Goal: Task Accomplishment & Management: Manage account settings

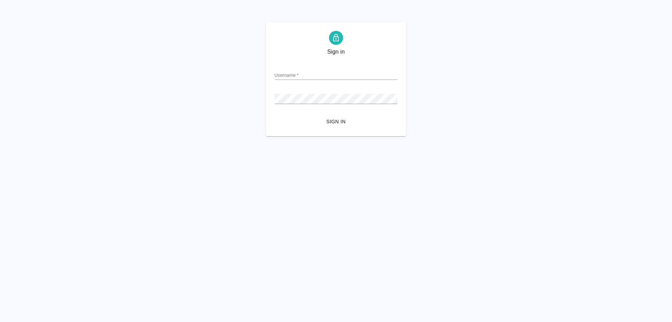
type input "[EMAIL_ADDRESS][DOMAIN_NAME]"
click at [339, 121] on span "Sign in" at bounding box center [336, 121] width 112 height 9
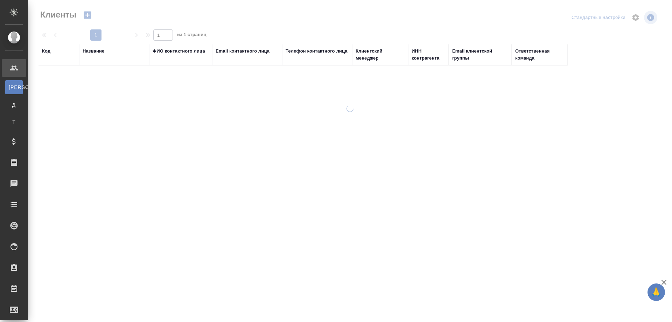
select select "RU"
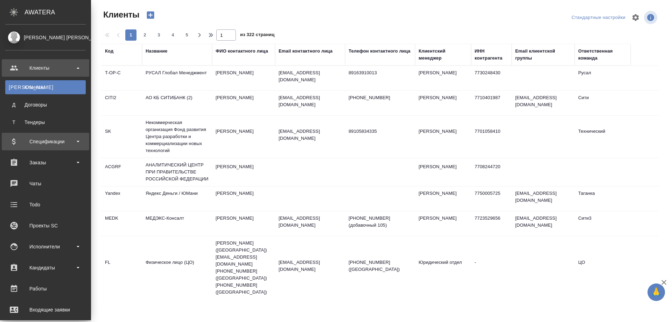
click at [46, 143] on div "Спецификации" at bounding box center [45, 141] width 80 height 10
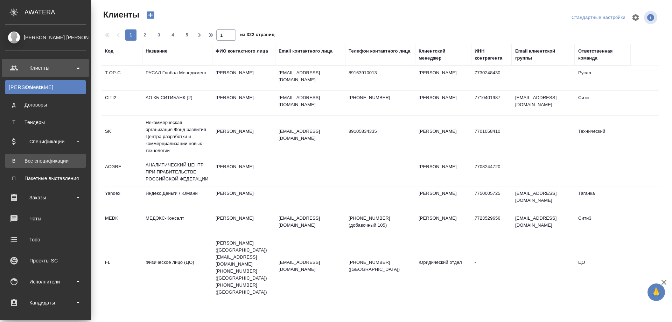
click at [45, 160] on div "Все спецификации" at bounding box center [45, 160] width 73 height 7
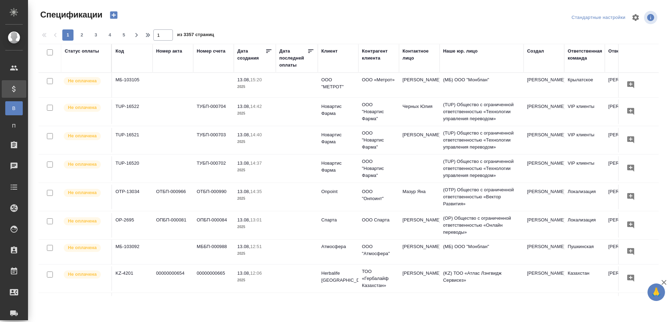
click at [120, 52] on div "Код" at bounding box center [119, 51] width 8 height 7
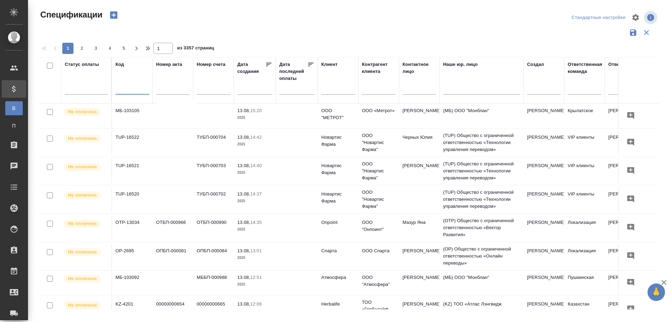
click at [131, 89] on input "text" at bounding box center [132, 89] width 34 height 9
paste input "DB2-181"
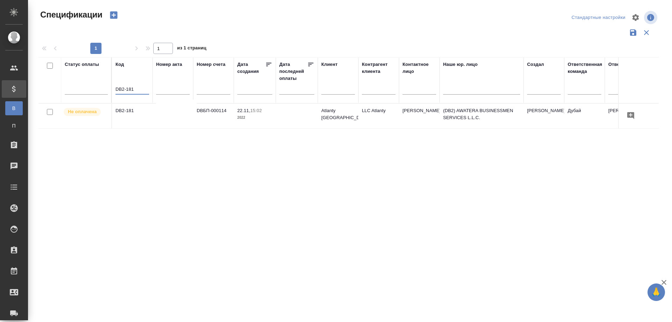
type input "DB2-181"
click at [132, 119] on td "DB2-181" at bounding box center [132, 116] width 41 height 24
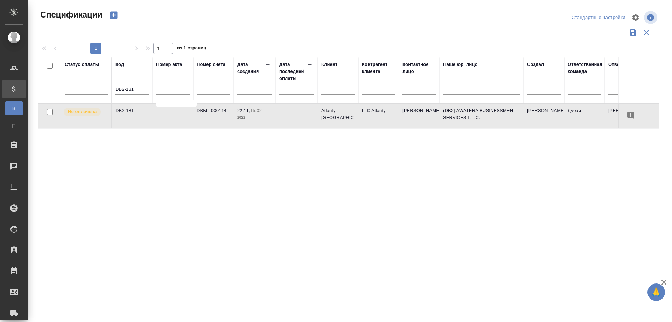
click at [132, 119] on td "DB2-181" at bounding box center [132, 116] width 41 height 24
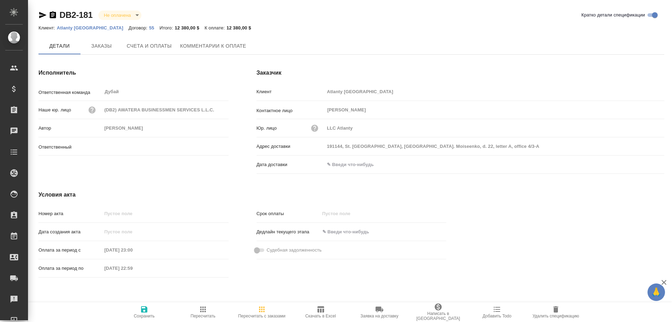
type input "[PERSON_NAME]"
click at [107, 47] on span "Заказы" at bounding box center [102, 46] width 34 height 9
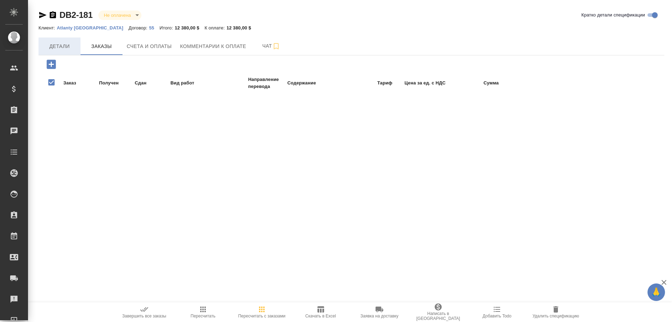
click at [63, 45] on span "Детали" at bounding box center [60, 46] width 34 height 9
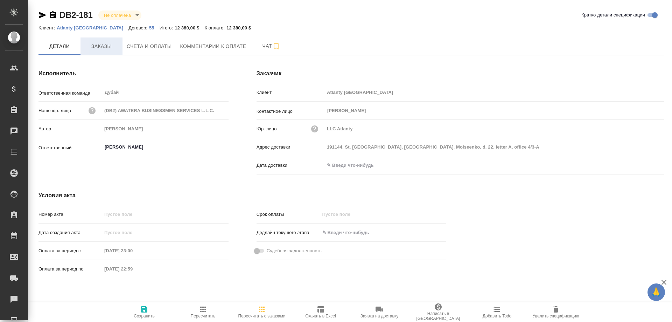
click at [101, 48] on span "Заказы" at bounding box center [102, 46] width 34 height 9
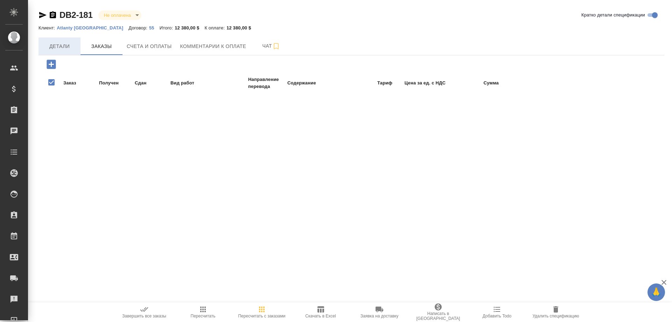
click at [63, 49] on span "Детали" at bounding box center [60, 46] width 34 height 9
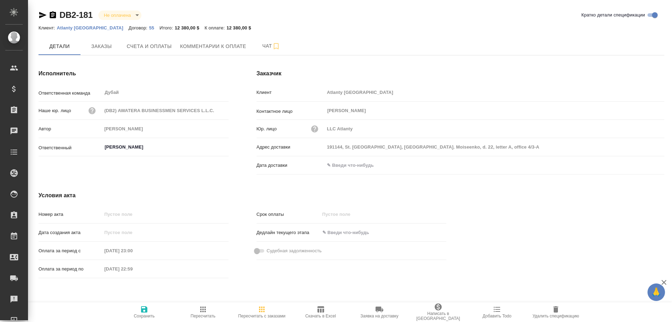
click at [292, 27] on div "Клиент: Atlanty UAE Договор: 55 Итого: 12 380,00 $ К оплате: 12 380,00 $" at bounding box center [351, 27] width 626 height 8
click at [110, 51] on button "Заказы" at bounding box center [101, 45] width 42 height 17
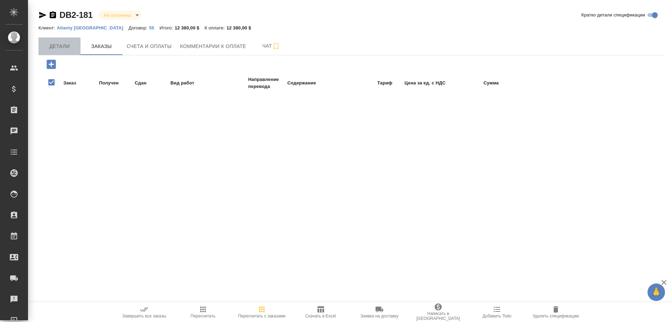
click at [63, 49] on span "Детали" at bounding box center [60, 46] width 34 height 9
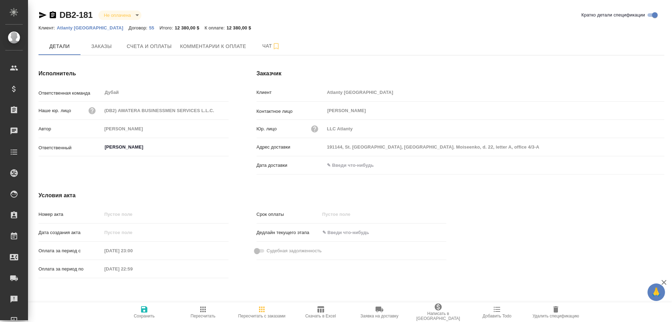
click at [100, 314] on div "Сохранить Пересчитать Пересчитать с заказами Скачать в Excel Заявка на доставку…" at bounding box center [350, 312] width 644 height 20
click at [88, 318] on div "Сохранить Пересчитать Пересчитать с заказами Скачать в Excel Заявка на доставку…" at bounding box center [350, 312] width 644 height 20
click at [99, 52] on button "Заказы" at bounding box center [101, 45] width 42 height 17
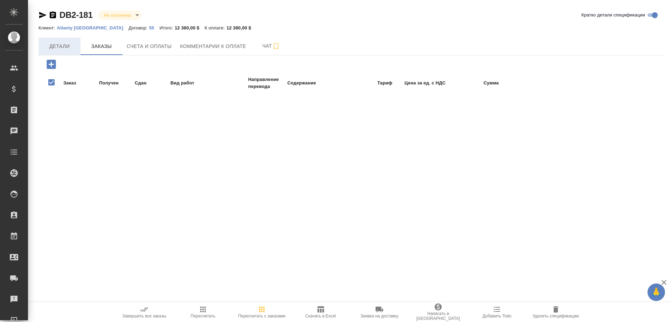
click at [64, 46] on span "Детали" at bounding box center [60, 46] width 34 height 9
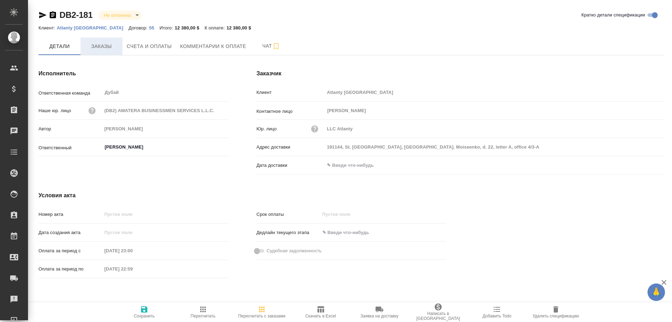
click at [94, 48] on span "Заказы" at bounding box center [102, 46] width 34 height 9
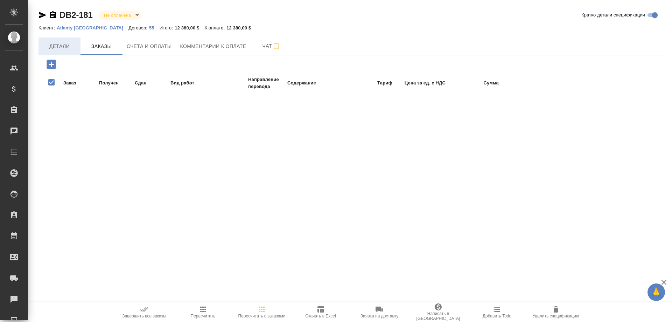
click at [61, 47] on span "Детали" at bounding box center [60, 46] width 34 height 9
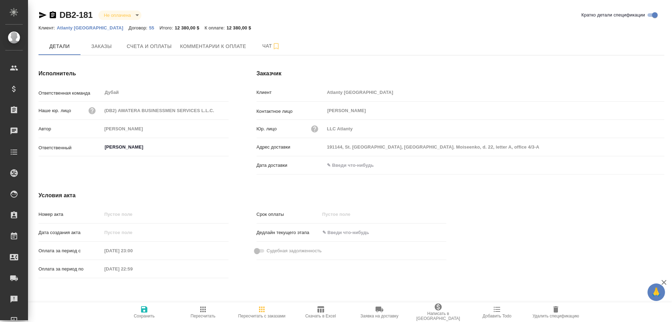
click at [82, 314] on div "Сохранить Пересчитать Пересчитать с заказами Скачать в Excel Заявка на доставку…" at bounding box center [350, 312] width 644 height 20
click at [156, 45] on span "Счета и оплаты" at bounding box center [149, 46] width 45 height 9
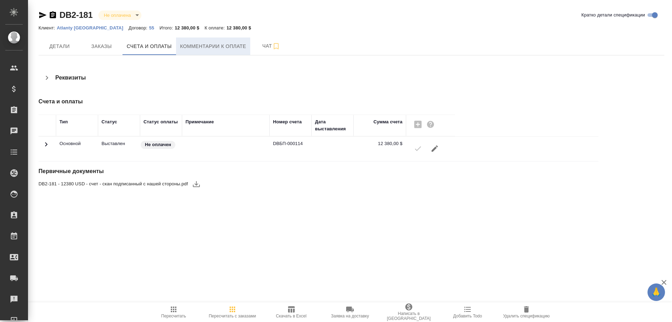
click at [225, 46] on span "Комментарии к оплате" at bounding box center [213, 46] width 66 height 9
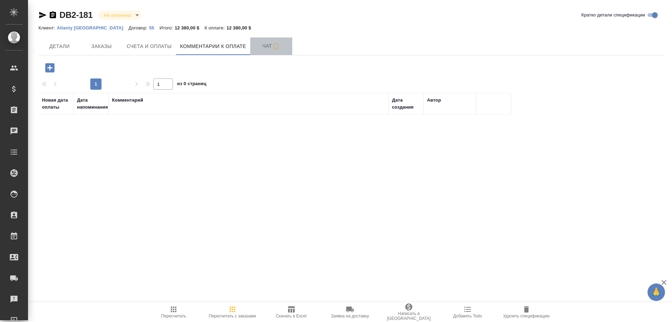
click at [266, 48] on span "Чат" at bounding box center [271, 46] width 34 height 9
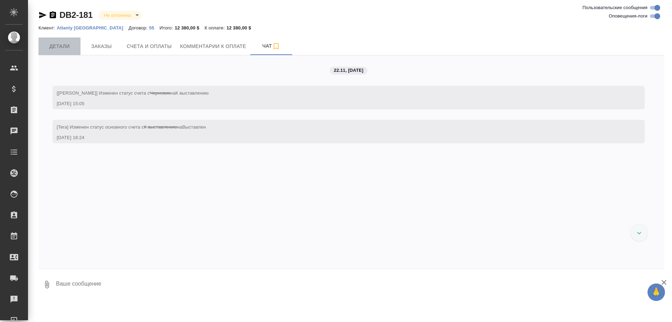
click at [64, 47] on span "Детали" at bounding box center [60, 46] width 34 height 9
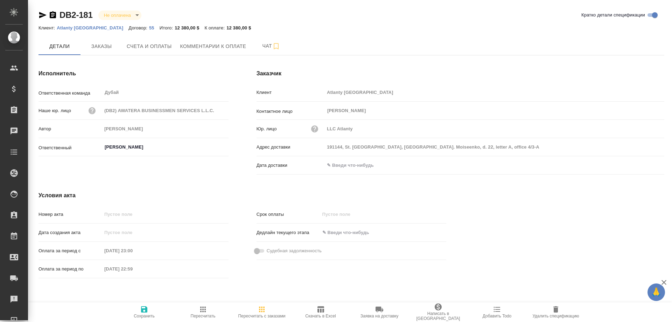
click at [108, 309] on div "Сохранить Пересчитать Пересчитать с заказами Скачать в Excel Заявка на доставку…" at bounding box center [350, 312] width 644 height 20
